Goal: Information Seeking & Learning: Learn about a topic

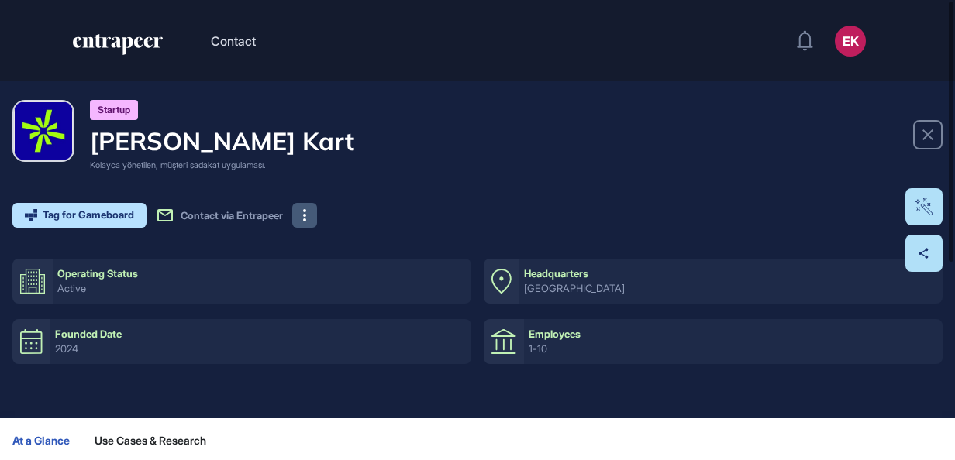
click at [306, 211] on icon at bounding box center [304, 215] width 3 height 12
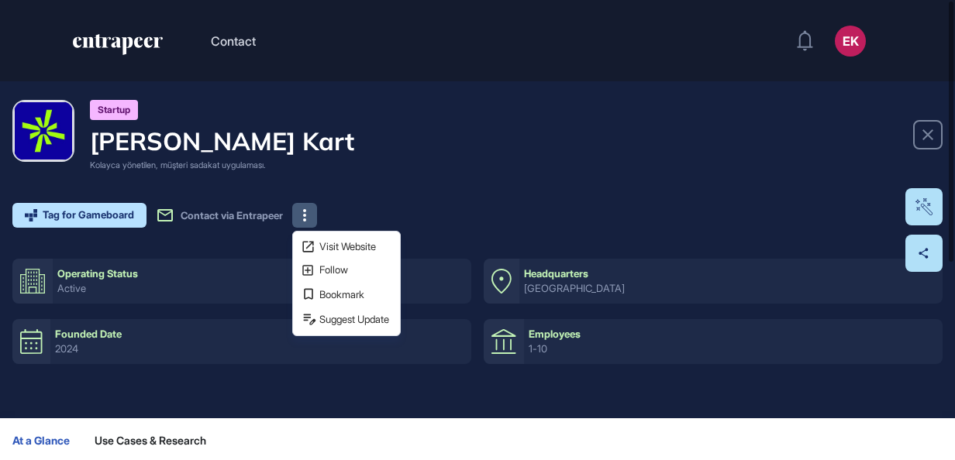
click at [318, 236] on div "Visit Website Follow Bookmark Suggest Update" at bounding box center [346, 283] width 108 height 105
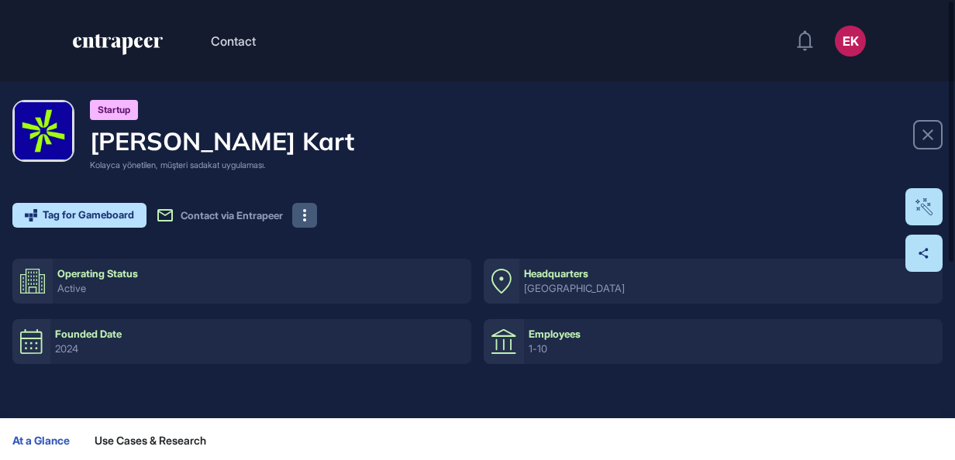
click at [306, 219] on icon at bounding box center [304, 215] width 3 height 12
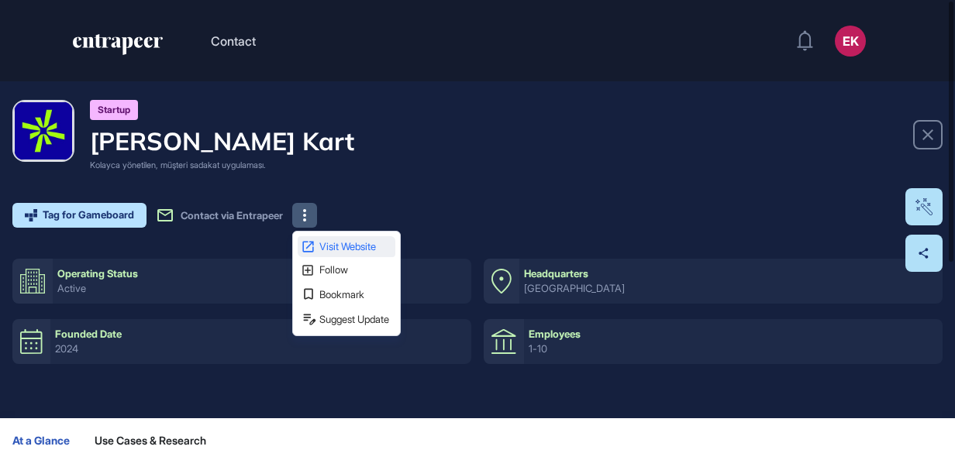
click at [344, 243] on span "Visit Website" at bounding box center [355, 247] width 73 height 10
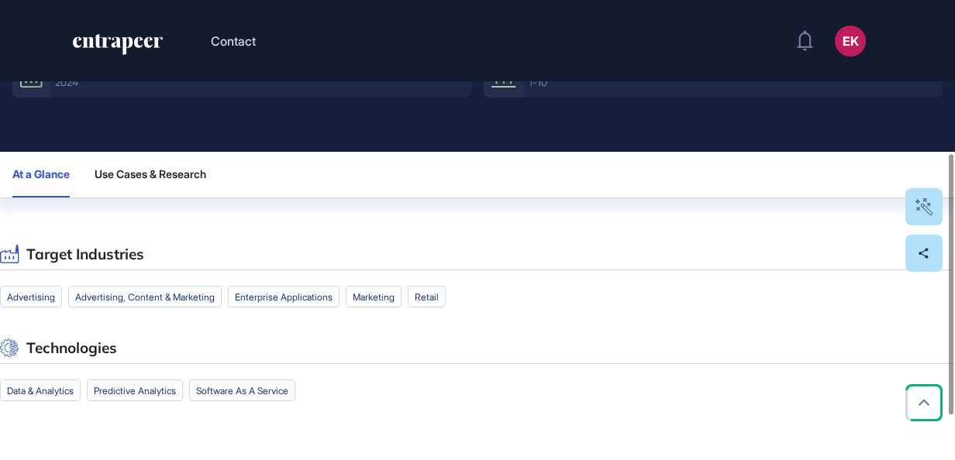
scroll to position [270, 0]
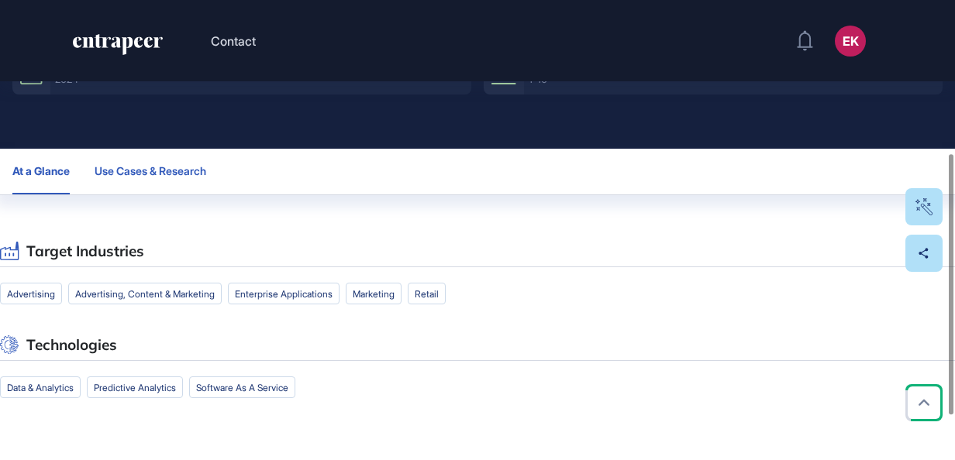
click at [175, 180] on button "Use Cases & Research" at bounding box center [157, 172] width 124 height 46
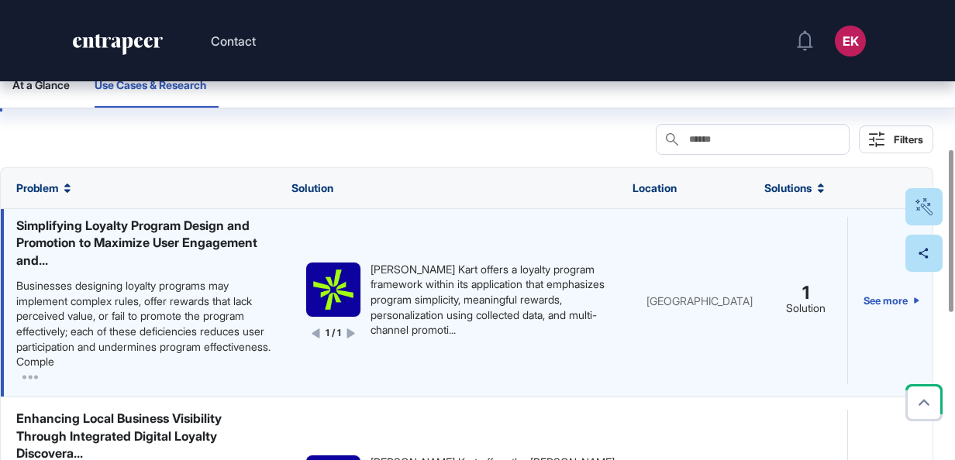
scroll to position [5, 0]
click at [33, 372] on icon at bounding box center [29, 376] width 15 height 15
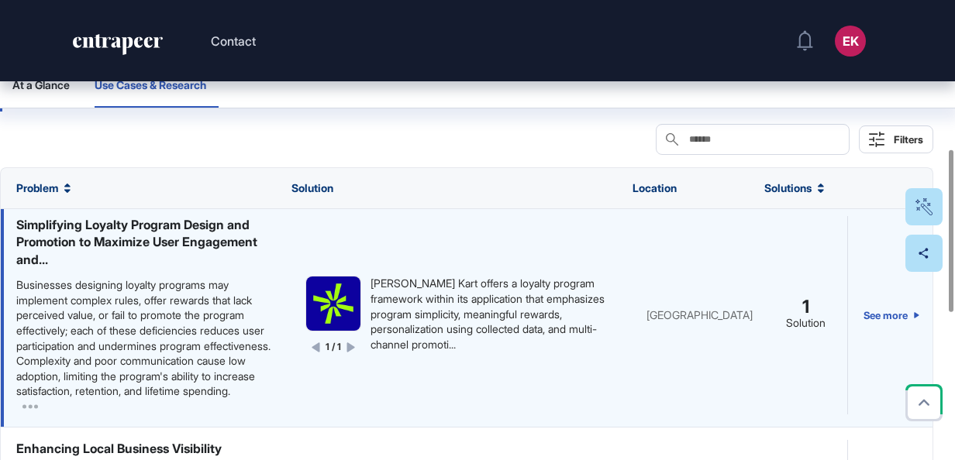
click at [88, 312] on div "Businesses designing loyalty programs may implement complex rules, offer reward…" at bounding box center [145, 338] width 258 height 122
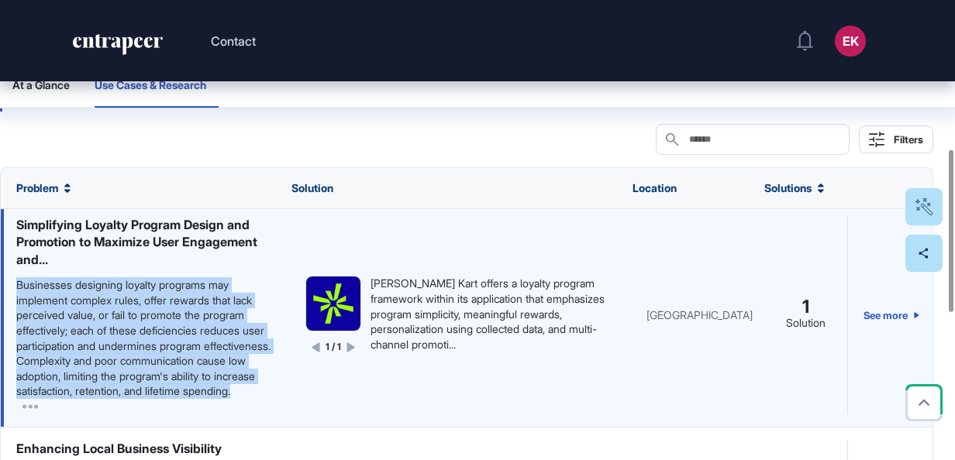
scroll to position [48, 0]
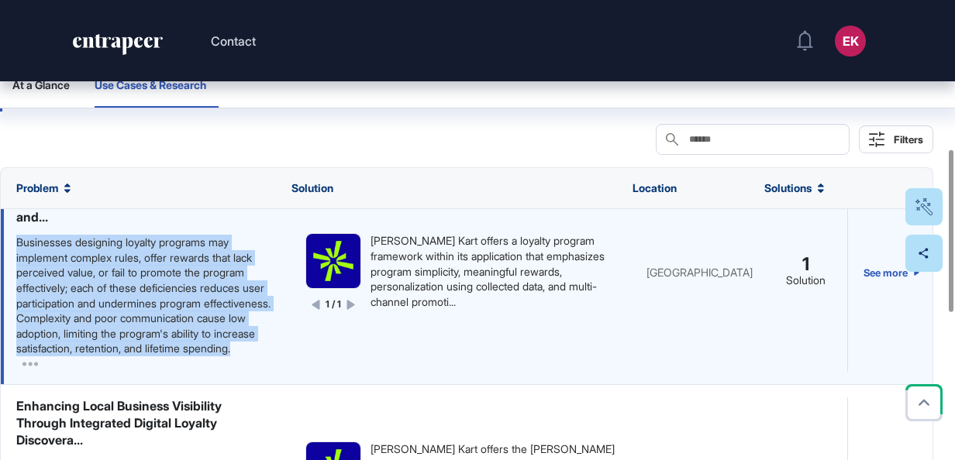
click at [19, 371] on div "Businesses designing loyalty programs may implement complex rules, offer reward…" at bounding box center [145, 303] width 258 height 136
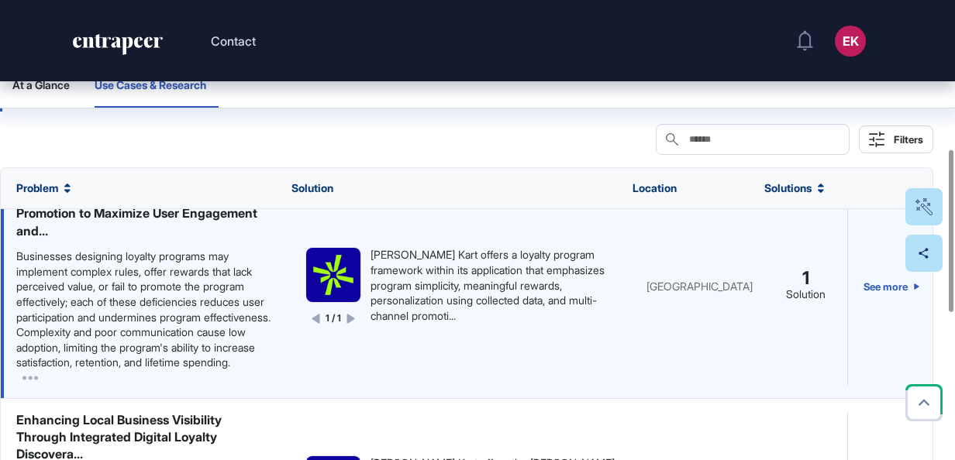
scroll to position [232, 0]
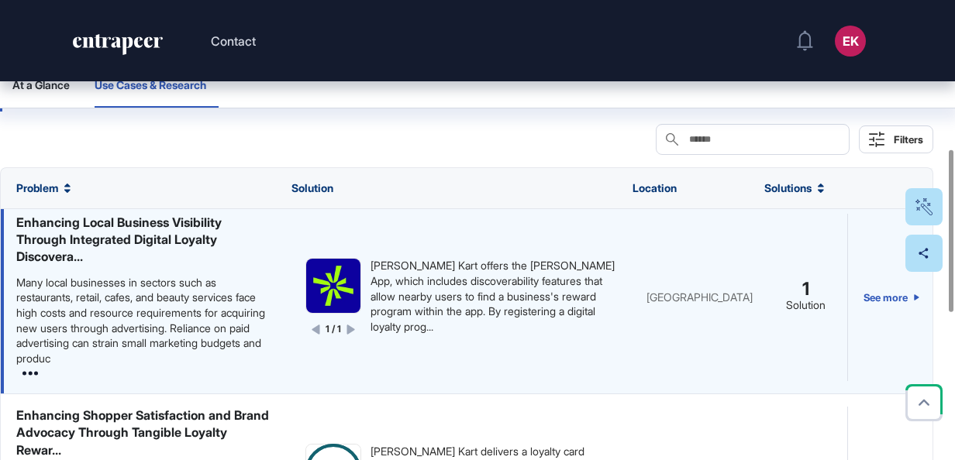
click at [30, 381] on icon at bounding box center [29, 373] width 15 height 15
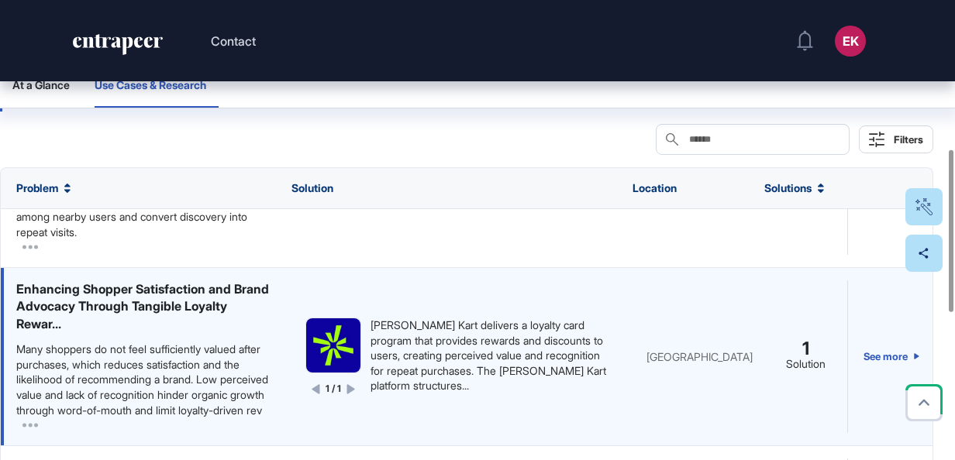
scroll to position [501, 0]
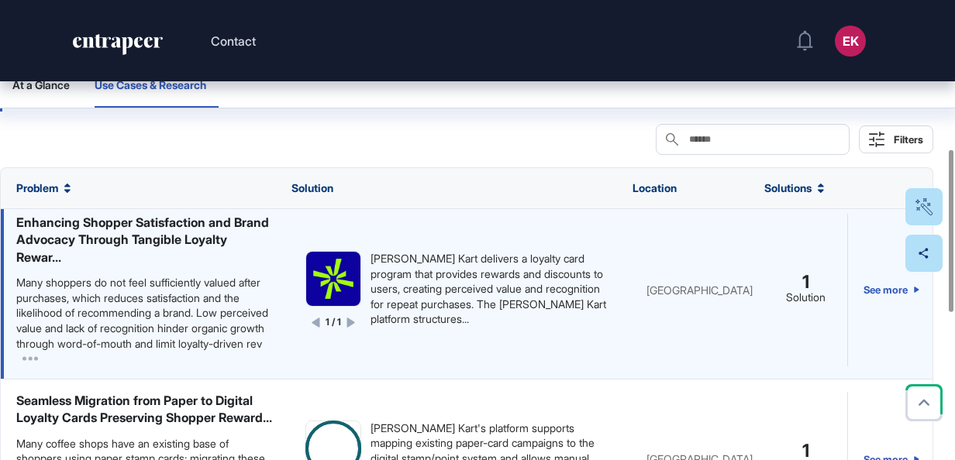
click at [19, 367] on div "Many shoppers do not feel sufficiently valued after purchases, which reduces sa…" at bounding box center [145, 320] width 258 height 91
click at [34, 361] on icon at bounding box center [29, 359] width 15 height 4
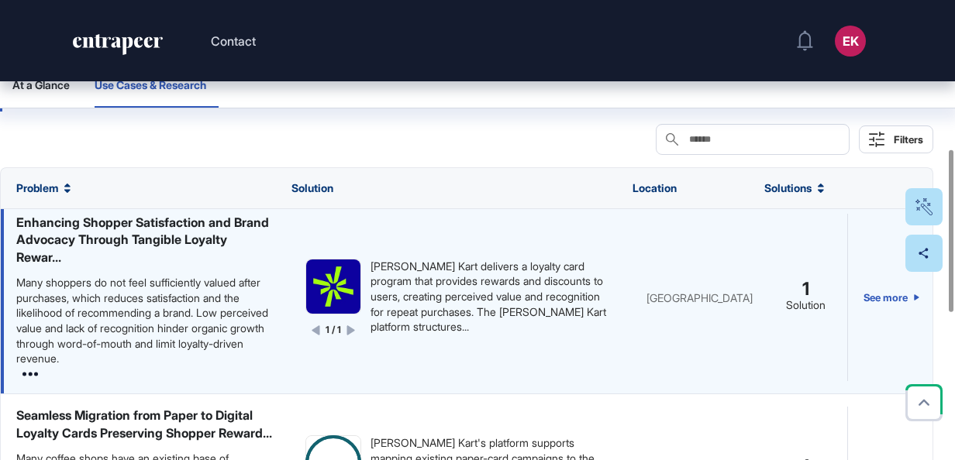
click at [34, 376] on icon at bounding box center [29, 374] width 15 height 4
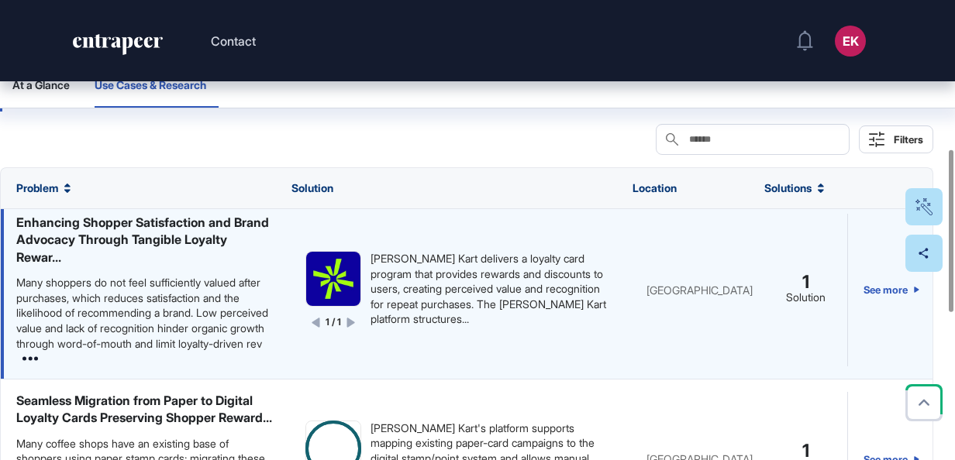
click at [23, 367] on icon at bounding box center [29, 358] width 15 height 15
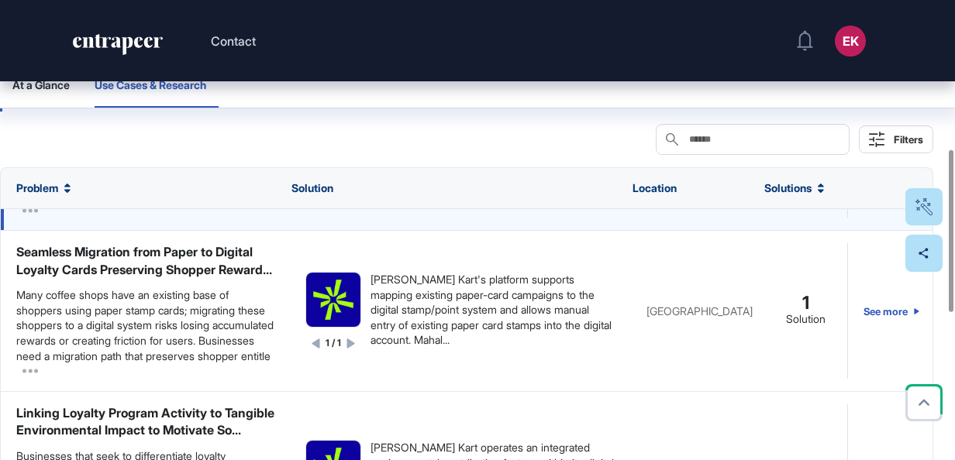
scroll to position [697, 0]
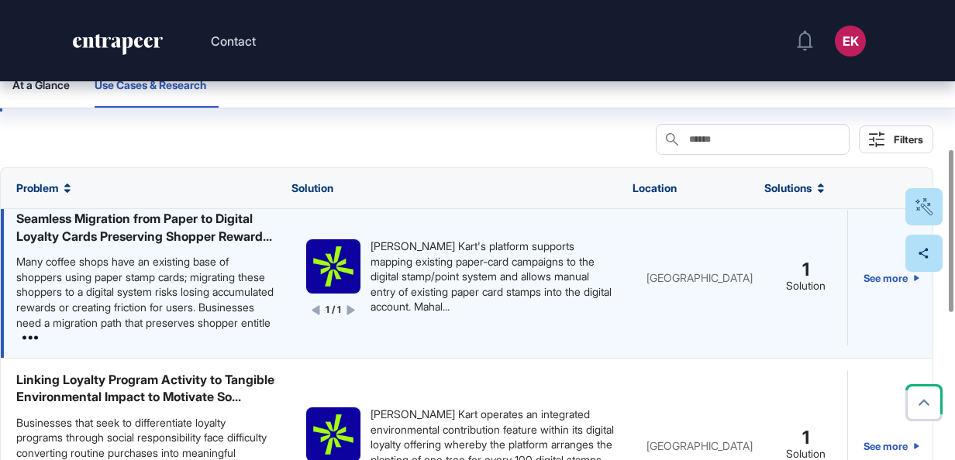
click at [28, 346] on icon at bounding box center [29, 337] width 15 height 15
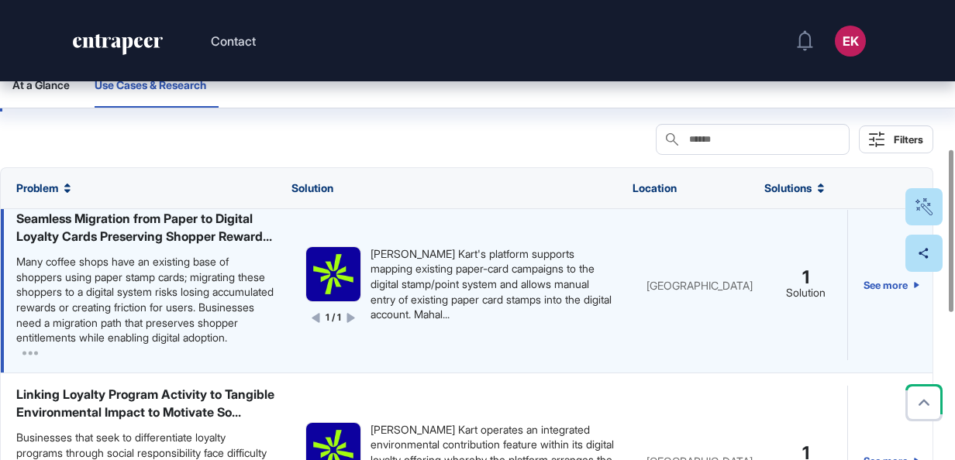
click at [68, 341] on div "Many coffee shops have an existing base of shoppers using paper stamp cards; mi…" at bounding box center [145, 299] width 258 height 91
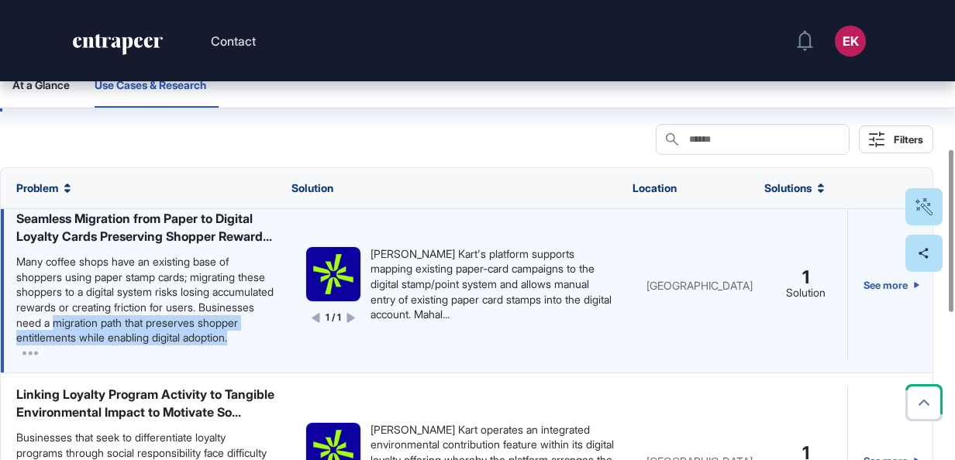
drag, startPoint x: 68, startPoint y: 341, endPoint x: 149, endPoint y: 363, distance: 83.5
click at [149, 346] on div "Many coffee shops have an existing base of shoppers using paper stamp cards; mi…" at bounding box center [145, 299] width 258 height 91
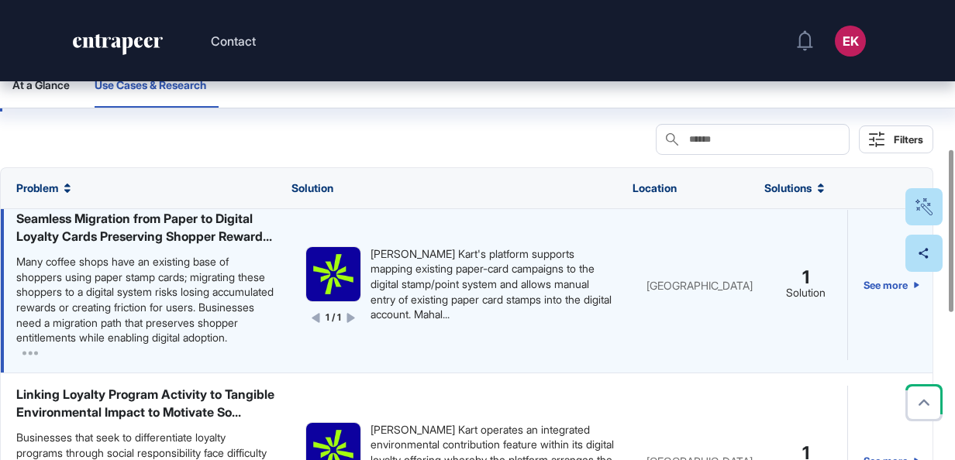
click at [138, 346] on div "Many coffee shops have an existing base of shoppers using paper stamp cards; mi…" at bounding box center [145, 299] width 258 height 91
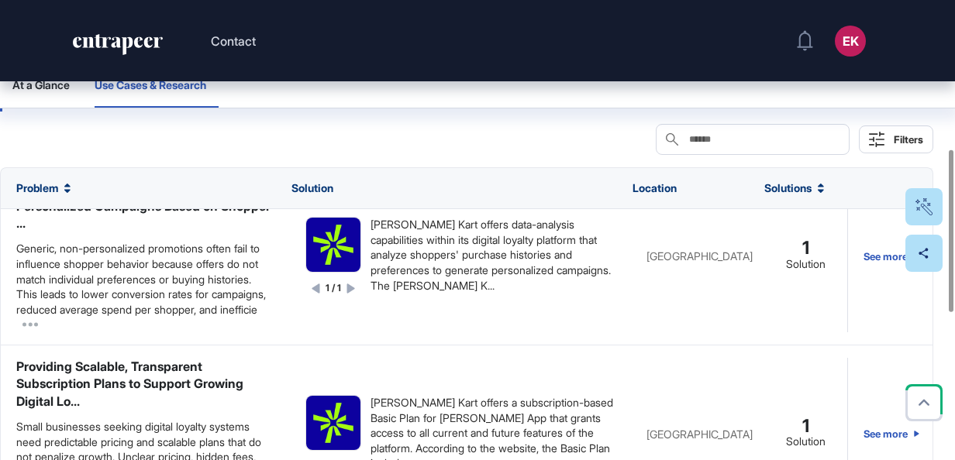
scroll to position [1097, 0]
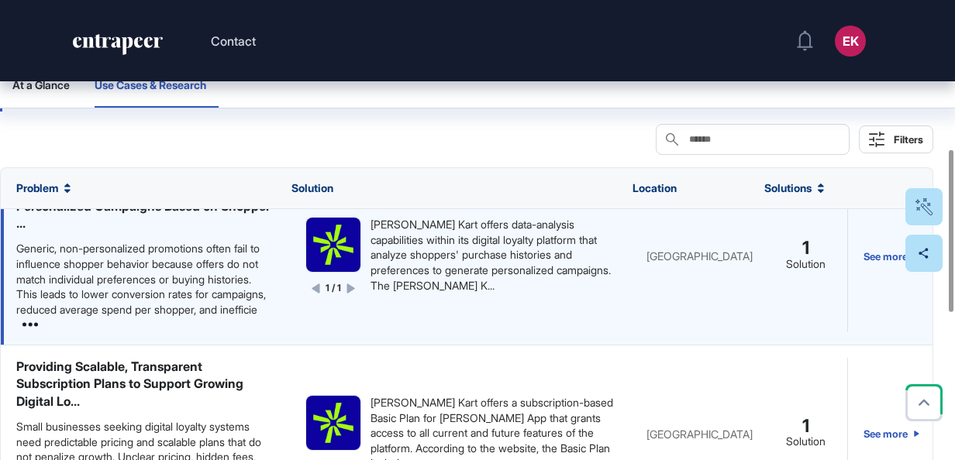
click at [28, 332] on icon at bounding box center [29, 324] width 15 height 15
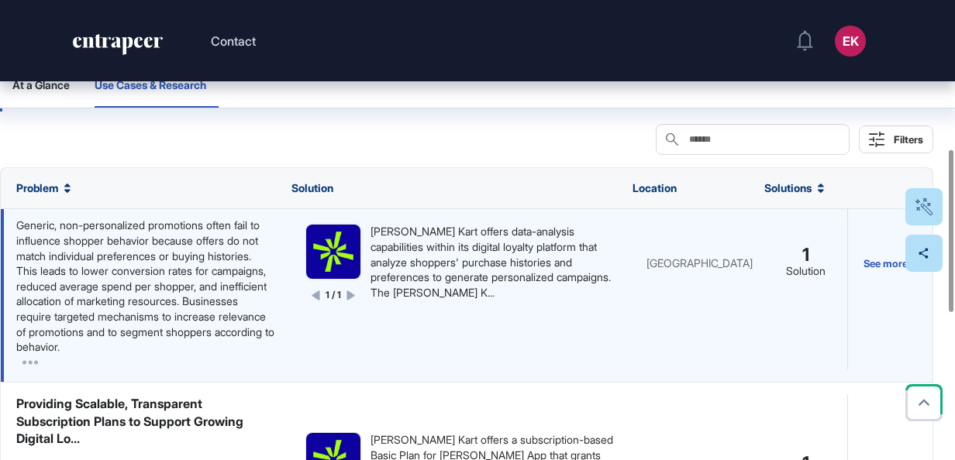
scroll to position [1120, 0]
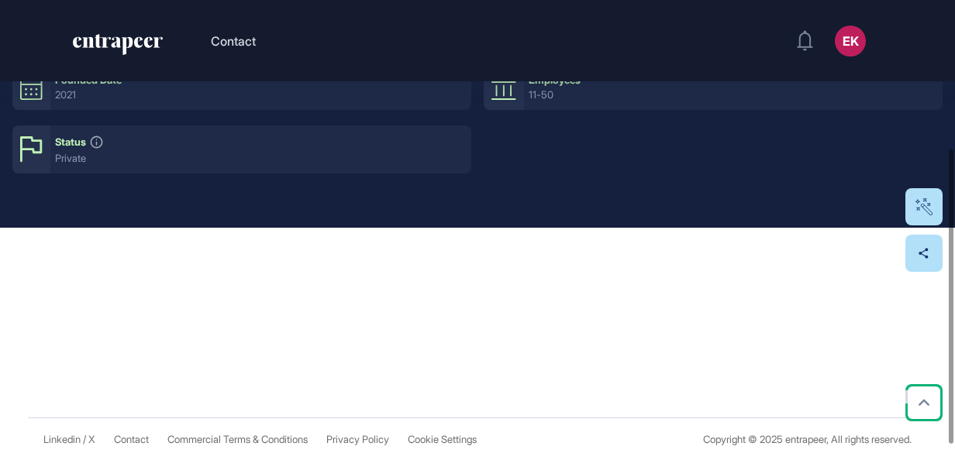
scroll to position [71, 0]
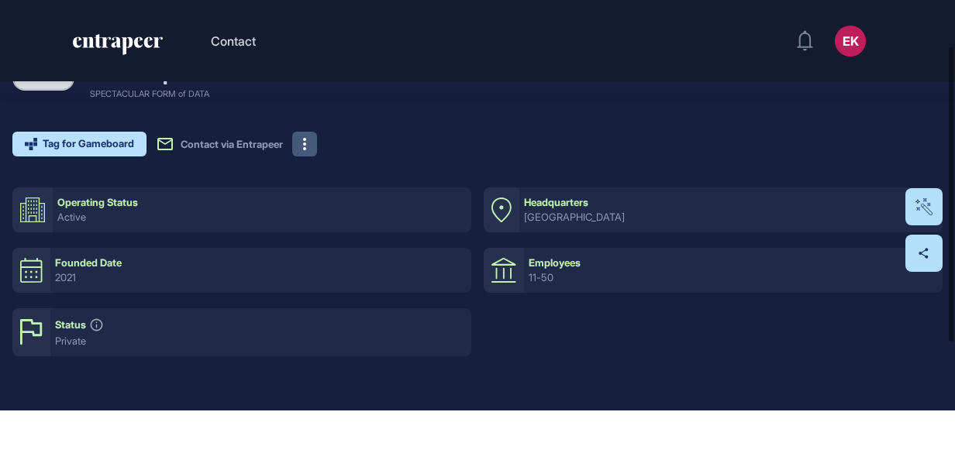
click at [312, 153] on button at bounding box center [304, 144] width 25 height 25
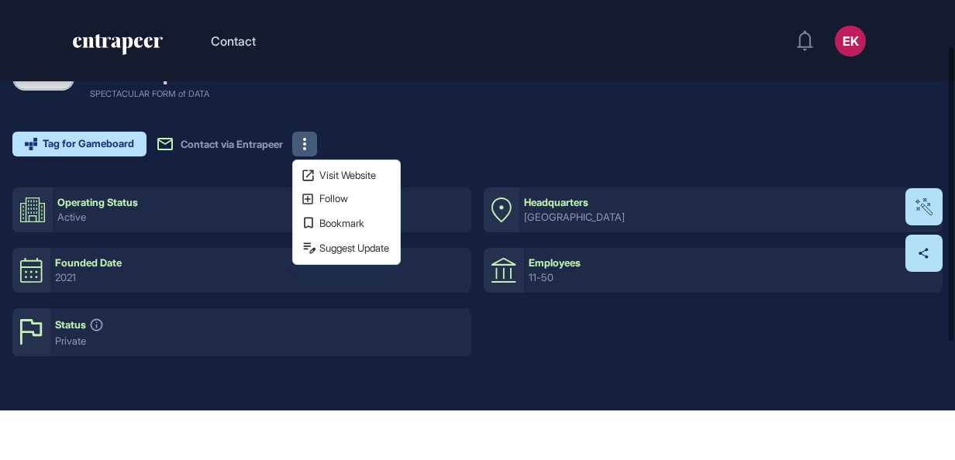
click at [508, 133] on div "Tag for Gameboard Build Partner Invest Acquire Contact via Entrapeer Visit Webs…" at bounding box center [446, 144] width 868 height 25
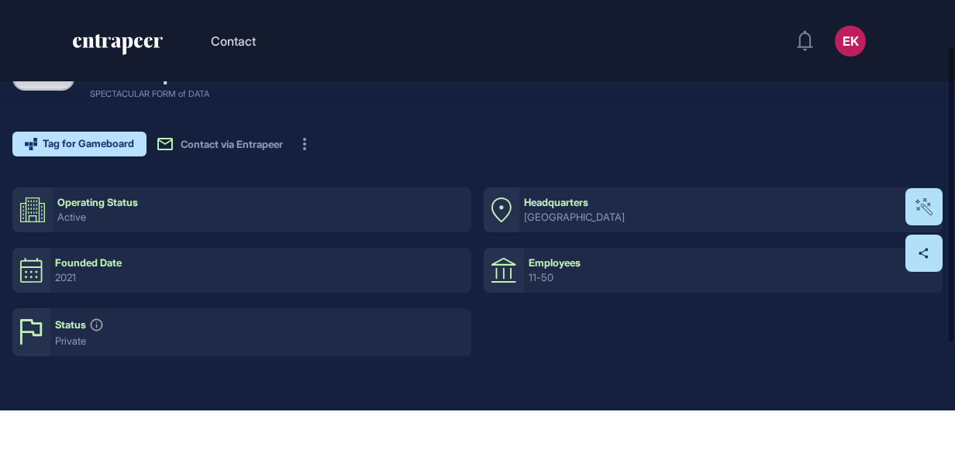
scroll to position [254, 0]
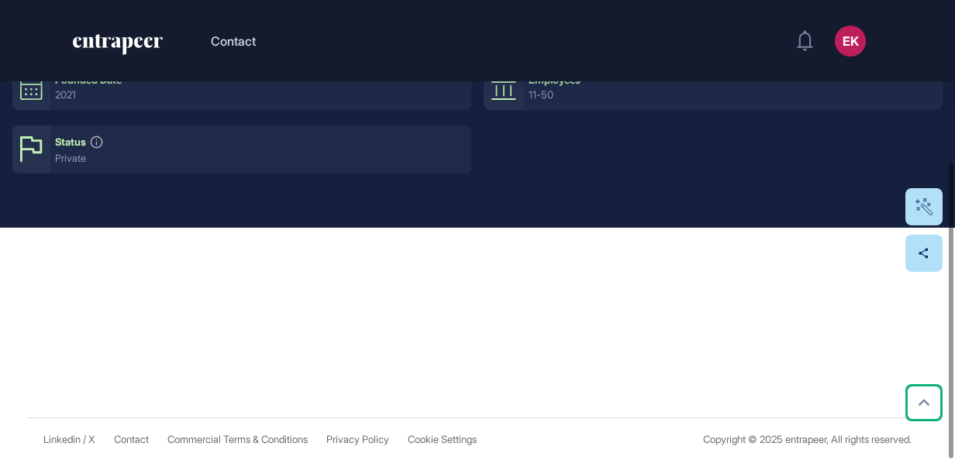
click at [215, 319] on div at bounding box center [477, 274] width 955 height 93
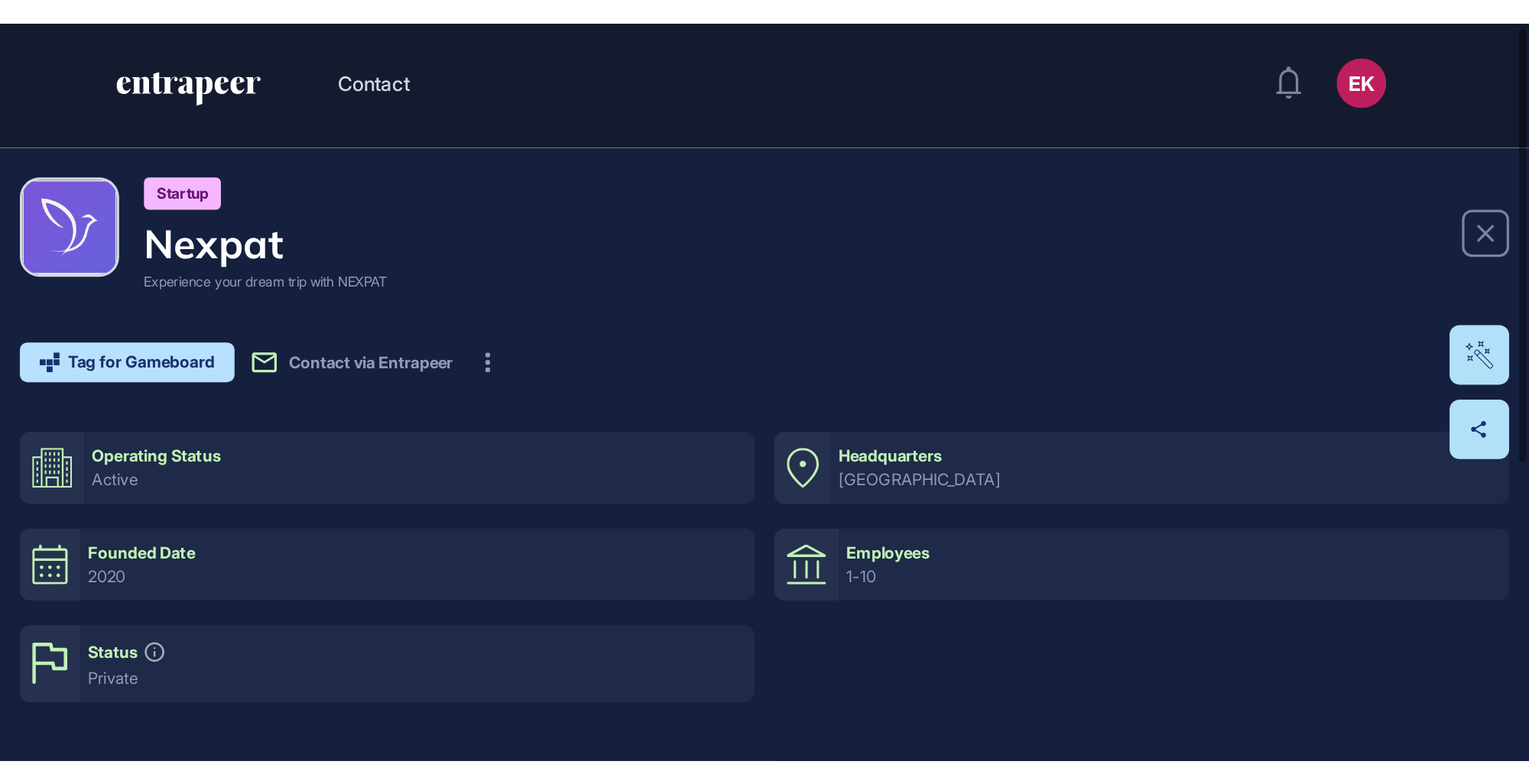
scroll to position [3, 0]
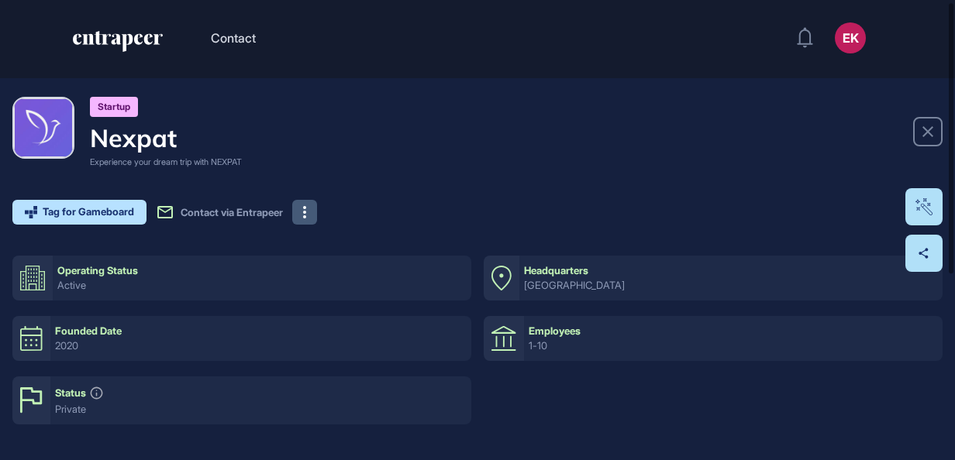
click at [315, 208] on button at bounding box center [304, 212] width 25 height 25
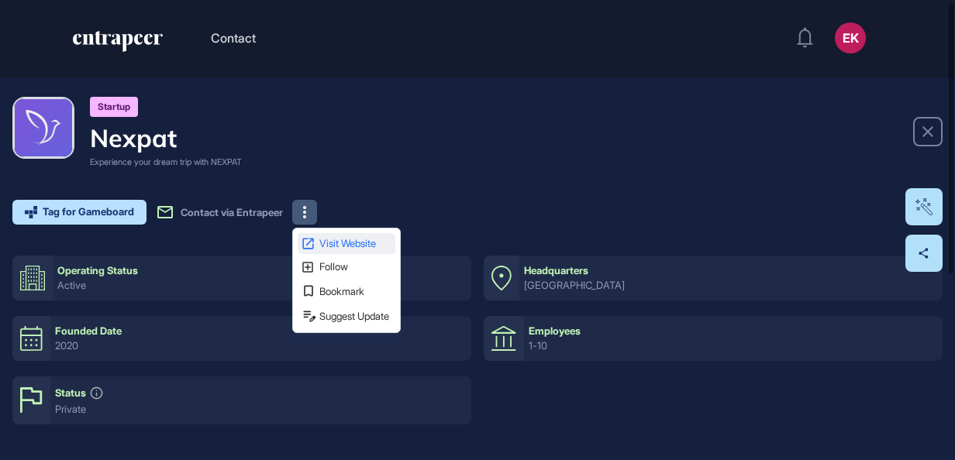
click at [384, 248] on span "Visit Website" at bounding box center [355, 244] width 73 height 10
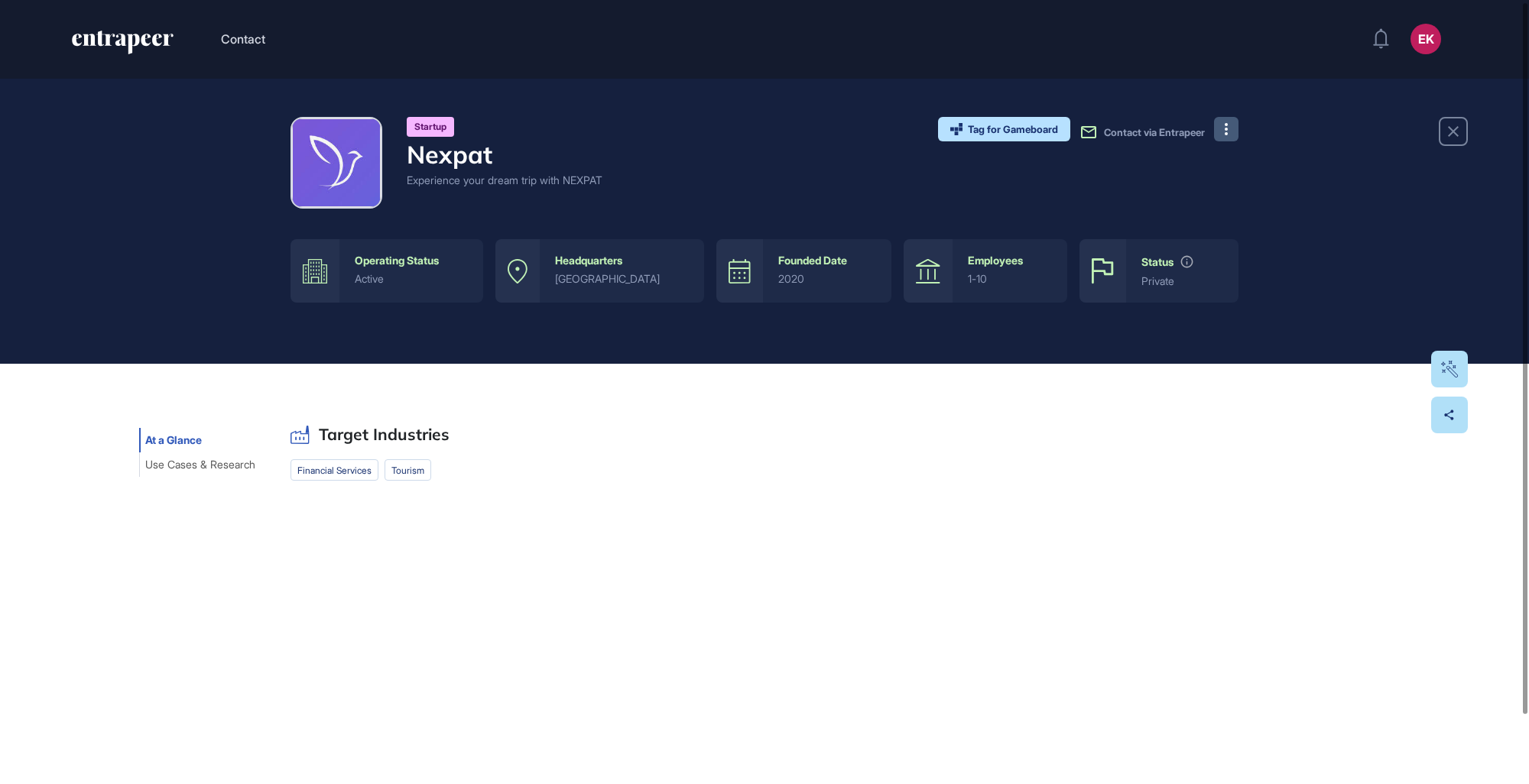
scroll to position [76, 0]
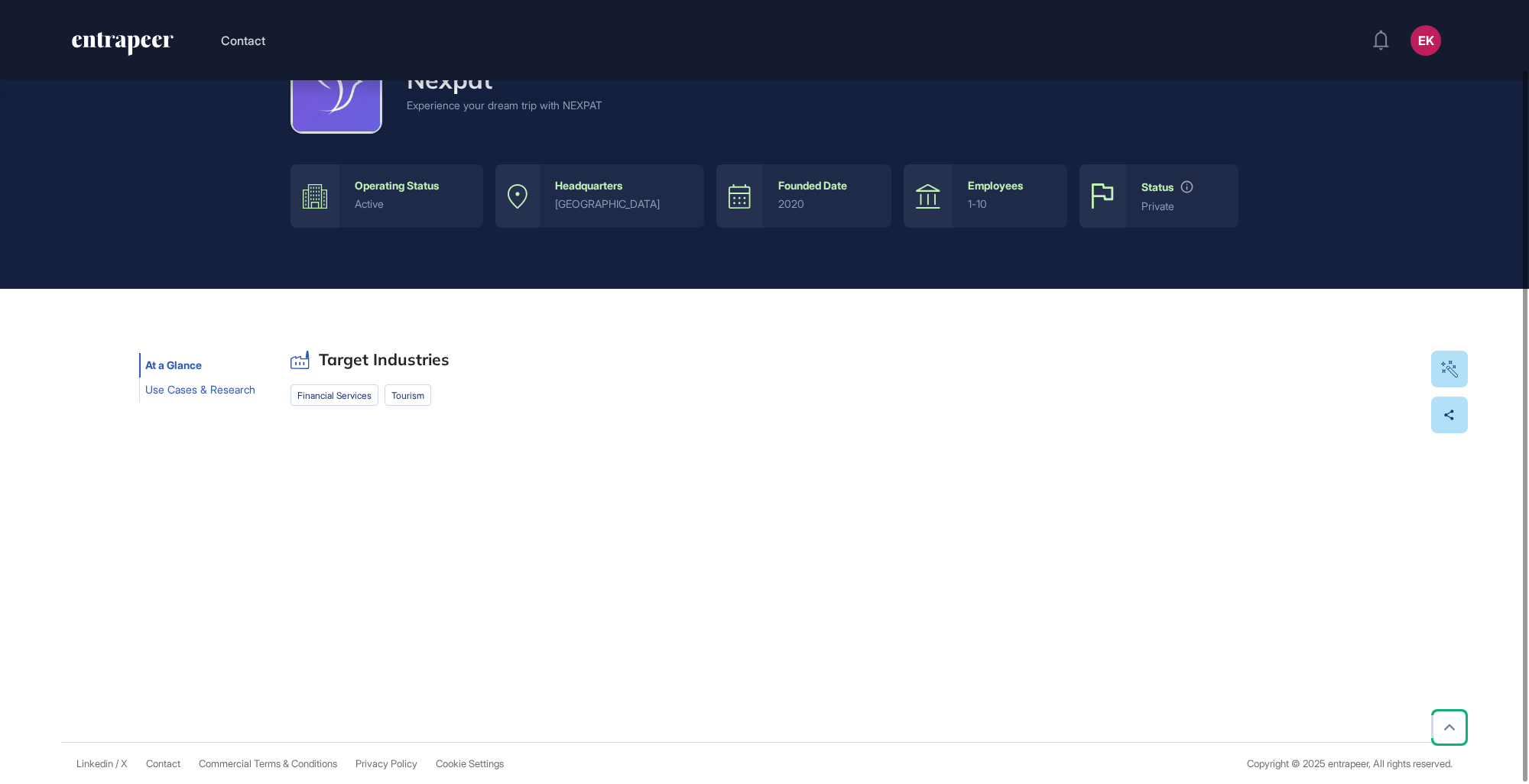
click at [192, 386] on span "Use Cases & Research" at bounding box center [200, 390] width 110 height 12
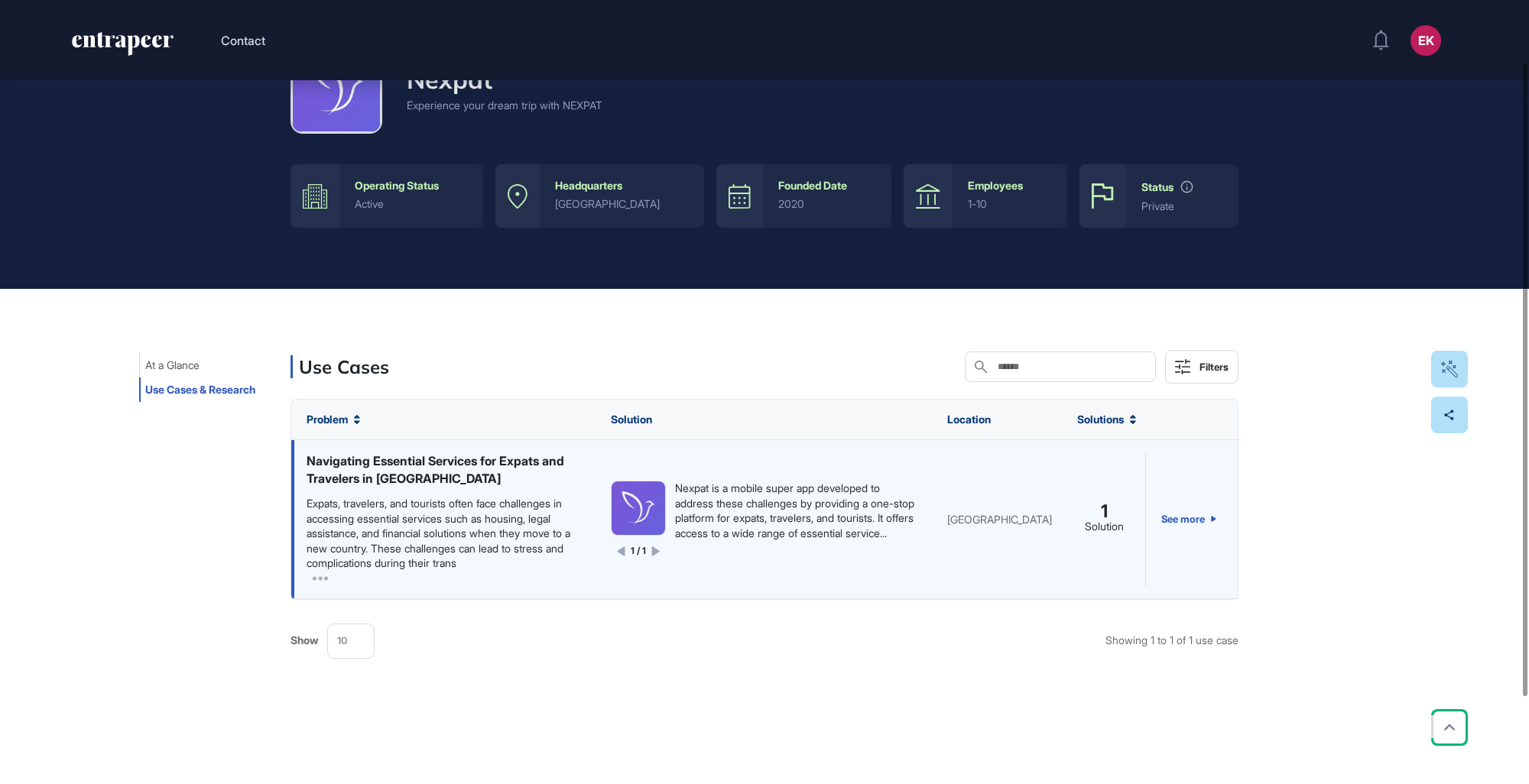
click at [386, 454] on div "Expats, travelers, and tourists often face challenges in accessing essential se…" at bounding box center [443, 534] width 273 height 75
click at [789, 454] on div "Nexpat is a mobile super app developed to address these challenges by providing…" at bounding box center [795, 510] width 242 height 59
click at [941, 454] on link "See more" at bounding box center [1189, 519] width 55 height 133
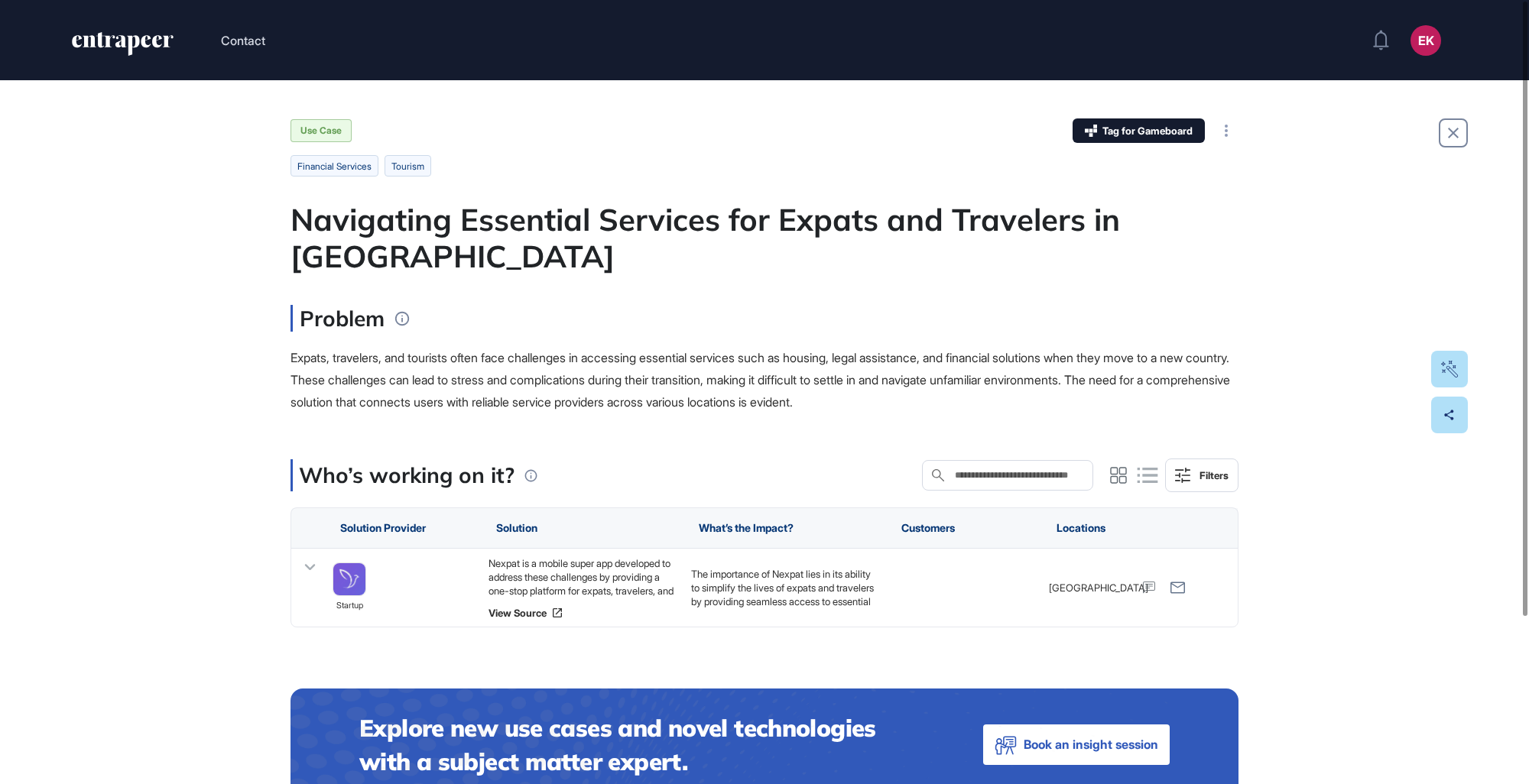
click at [330, 363] on span "Expats, travelers, and tourists often face challenges in accessing essential se…" at bounding box center [760, 380] width 939 height 59
click at [740, 285] on main "Use Case Tag for Gameboard Build Partner Invest Acquire financial services Tour…" at bounding box center [764, 460] width 948 height 682
